Goal: Task Accomplishment & Management: Complete application form

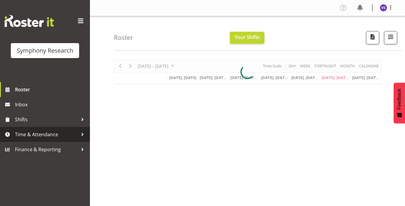
click at [74, 135] on span "Time & Attendance" at bounding box center [46, 134] width 63 height 9
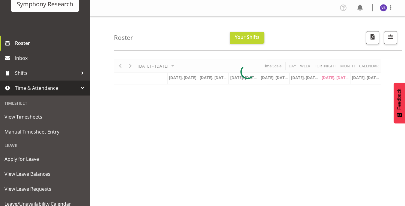
scroll to position [60, 0]
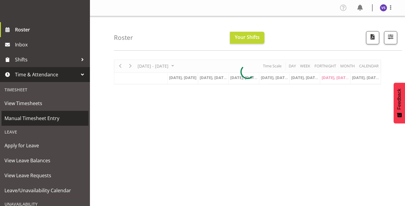
click at [49, 122] on span "Manual Timesheet Entry" at bounding box center [44, 118] width 81 height 9
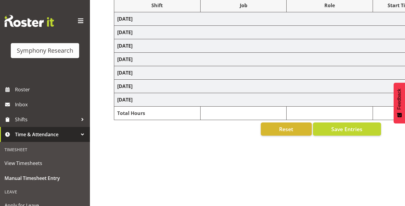
scroll to position [87, 0]
select select "48116"
select select "10239"
select select "47"
select select "41604"
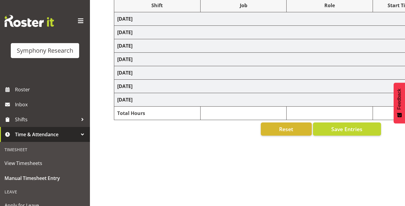
select select "10527"
select select "47"
select select "41604"
select select "10527"
select select "47"
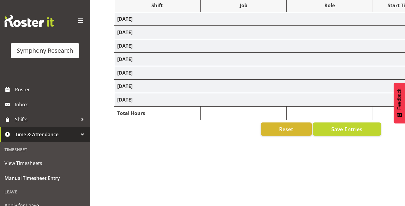
select select "41604"
select select "10527"
select select "47"
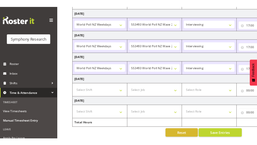
scroll to position [166, 0]
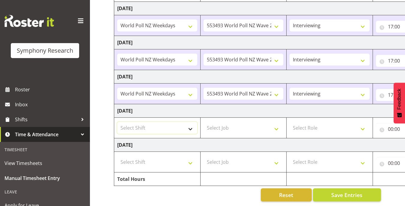
click at [188, 127] on select "Select Shift !!Weekend Residential (Roster IT Shift Label) *Business 9/10am ~ 4…" at bounding box center [157, 128] width 80 height 12
select select "41319"
click at [117, 122] on select "Select Shift !!Weekend Residential (Roster IT Shift Label) *Business 9/10am ~ 4…" at bounding box center [157, 128] width 80 height 12
click at [277, 124] on select "Select Job 550060 IF Admin 553492 World Poll Aus Wave 2 Main 2025 553493 World …" at bounding box center [244, 128] width 80 height 12
select select "10527"
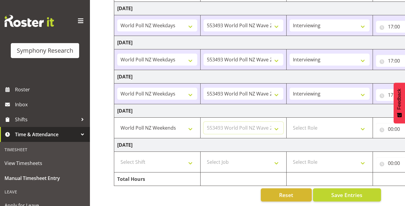
click at [204, 122] on select "Select Job 550060 IF Admin 553492 World Poll Aus Wave 2 Main 2025 553493 World …" at bounding box center [244, 128] width 80 height 12
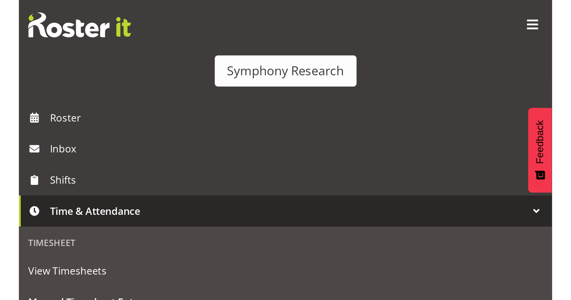
scroll to position [72, 0]
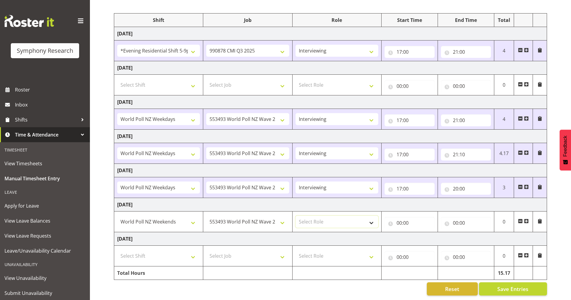
click at [372, 206] on select "Select Role Briefing Interviewing" at bounding box center [337, 222] width 83 height 12
select select "47"
click at [296, 206] on select "Select Role Briefing Interviewing" at bounding box center [337, 222] width 83 height 12
click at [400, 206] on input "00:00" at bounding box center [410, 223] width 50 height 12
click at [405, 206] on select "00 01 02 03 04 05 06 07 08 09 10 11 12 13 14 15 16 17 18 19 20 21 22 23" at bounding box center [425, 238] width 13 height 12
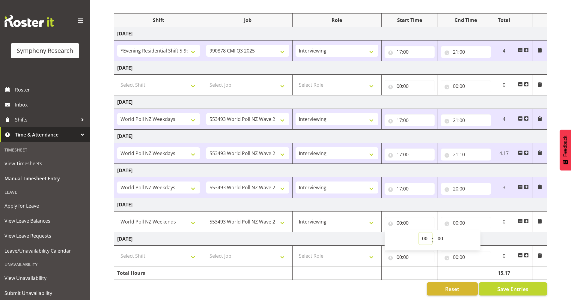
select select "12"
click at [405, 206] on select "00 01 02 03 04 05 06 07 08 09 10 11 12 13 14 15 16 17 18 19 20 21 22 23" at bounding box center [425, 238] width 13 height 12
type input "12:00"
click at [405, 206] on input "00:00" at bounding box center [466, 223] width 50 height 12
click at [405, 206] on select "00 01 02 03 04 05 06 07 08 09 10 11 12 13 14 15 16 17 18 19 20 21 22 23" at bounding box center [481, 238] width 13 height 12
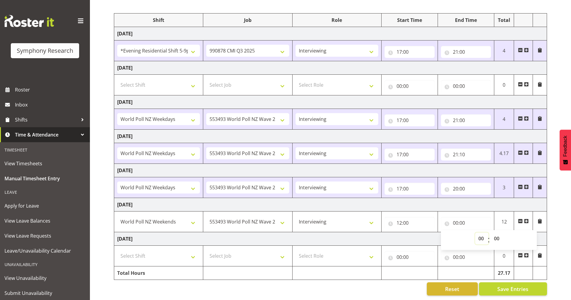
select select "19"
click at [405, 206] on select "00 01 02 03 04 05 06 07 08 09 10 11 12 13 14 15 16 17 18 19 20 21 22 23" at bounding box center [481, 238] width 13 height 12
type input "19:00"
click at [405, 206] on button "Save Entries" at bounding box center [513, 288] width 68 height 13
